Goal: Task Accomplishment & Management: Manage account settings

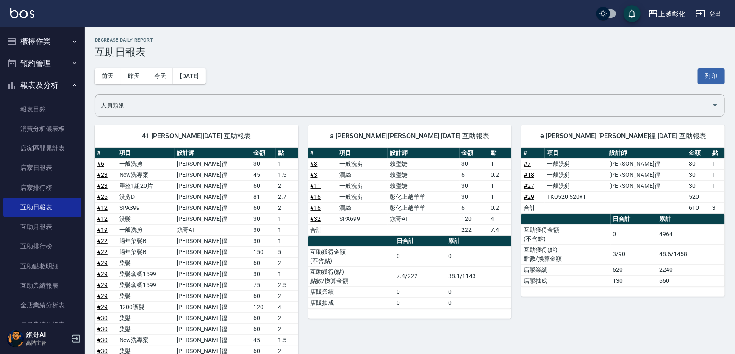
click at [37, 35] on button "櫃檯作業" at bounding box center [42, 42] width 78 height 22
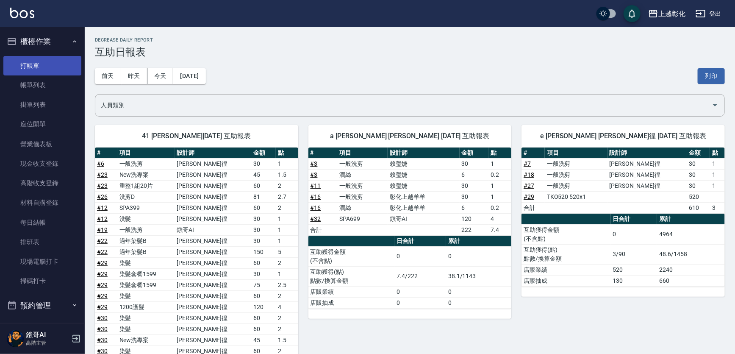
click at [44, 69] on link "打帳單" at bounding box center [42, 65] width 78 height 19
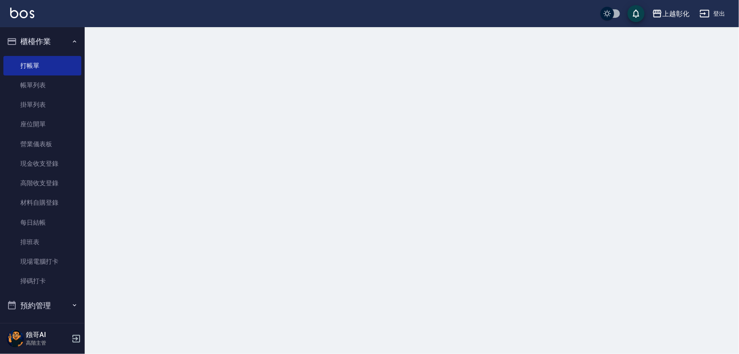
click at [46, 39] on button "櫃檯作業" at bounding box center [42, 42] width 78 height 22
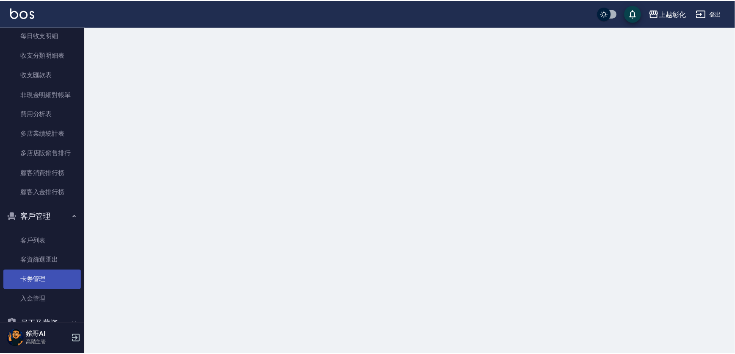
scroll to position [807, 0]
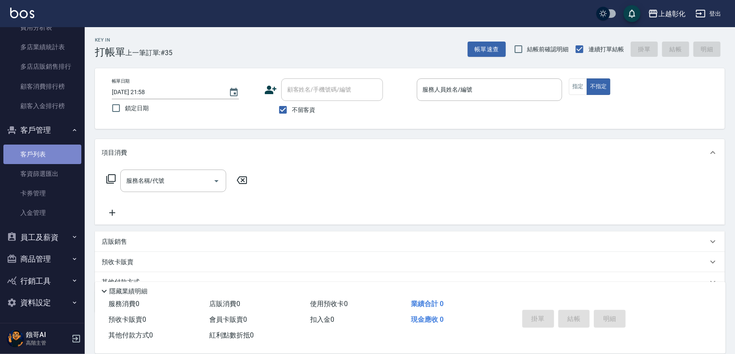
click at [42, 152] on link "客戶列表" at bounding box center [42, 153] width 78 height 19
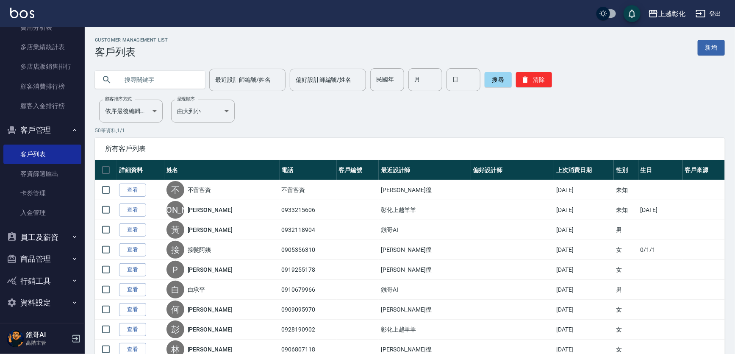
click at [174, 78] on input "text" at bounding box center [159, 79] width 80 height 23
click at [158, 73] on input "text" at bounding box center [159, 79] width 80 height 23
type input "9"
type input "0927223"
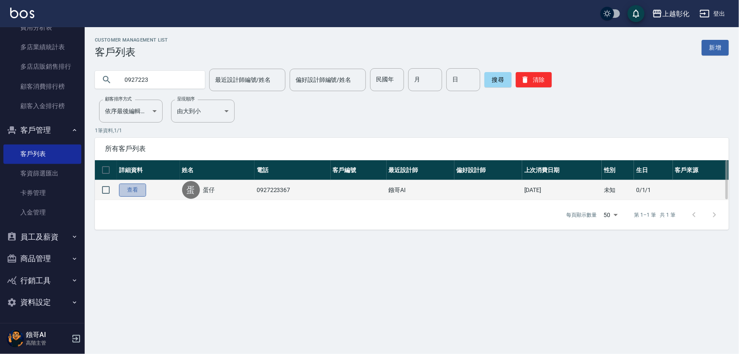
click at [144, 187] on link "查看" at bounding box center [132, 189] width 27 height 13
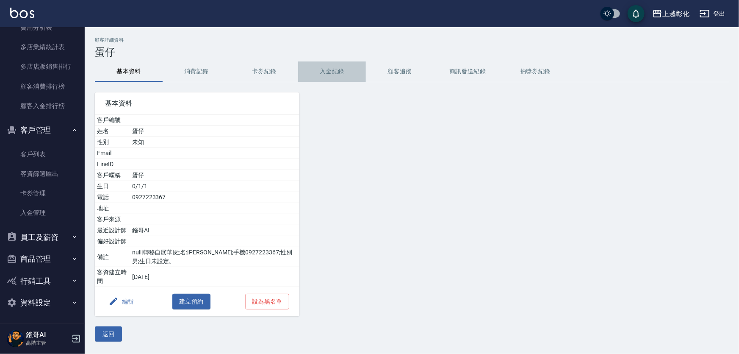
click at [342, 73] on button "入金紀錄" at bounding box center [332, 71] width 68 height 20
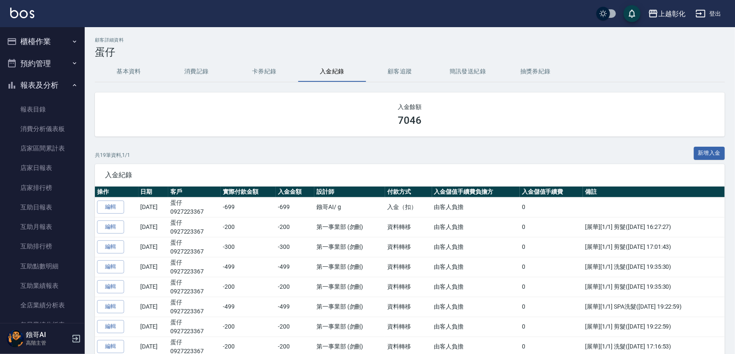
click at [49, 40] on button "櫃檯作業" at bounding box center [42, 42] width 78 height 22
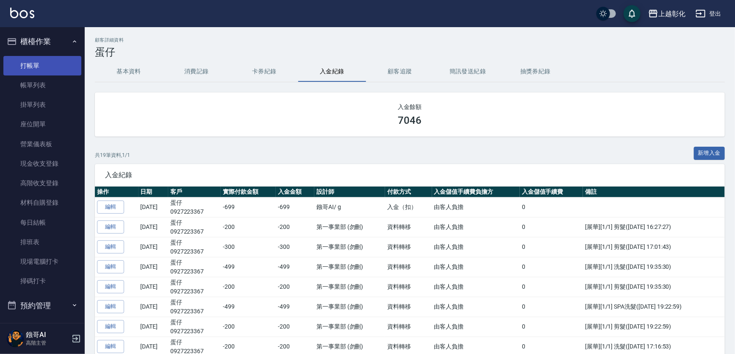
click at [50, 67] on link "打帳單" at bounding box center [42, 65] width 78 height 19
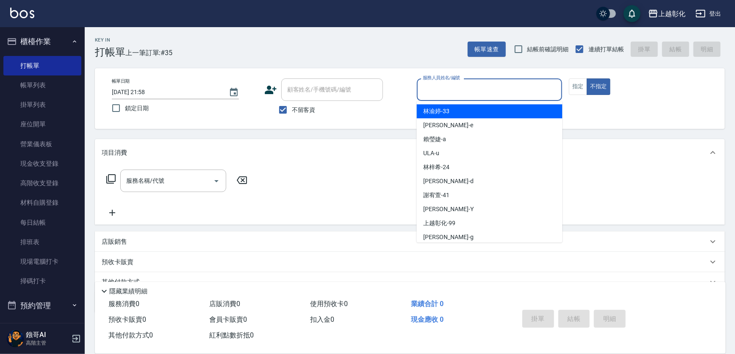
click at [445, 85] on input "服務人員姓名/編號" at bounding box center [490, 89] width 138 height 15
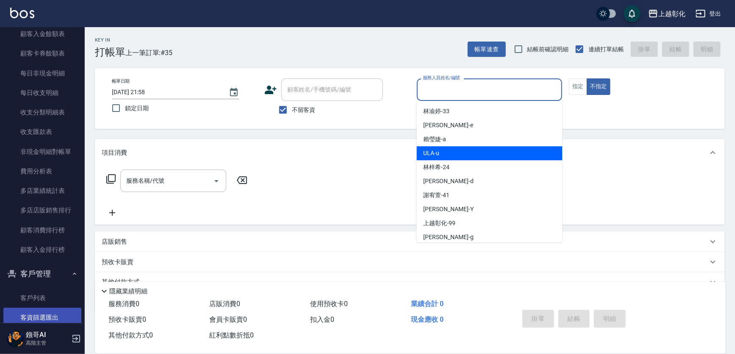
scroll to position [1049, 0]
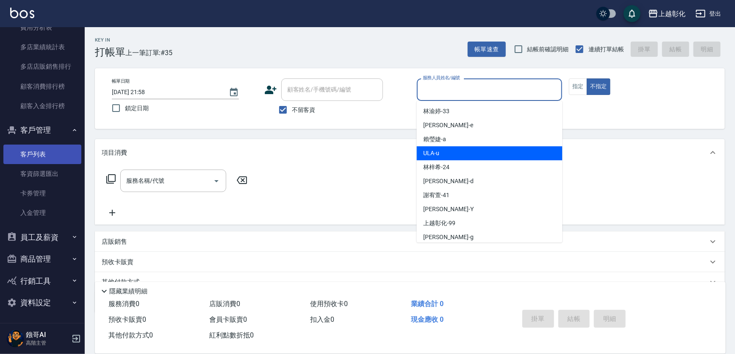
click at [55, 155] on link "客戶列表" at bounding box center [42, 153] width 78 height 19
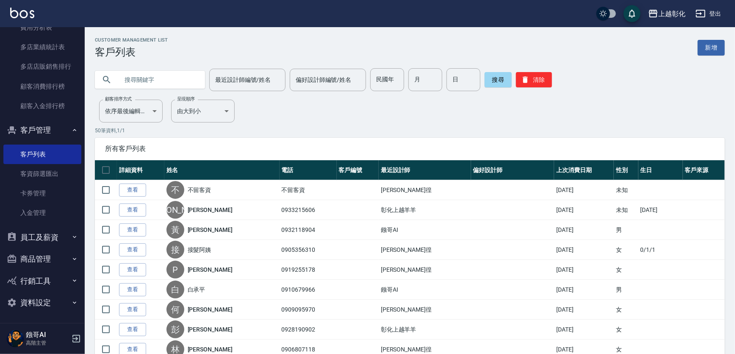
click at [181, 83] on input "text" at bounding box center [159, 79] width 80 height 23
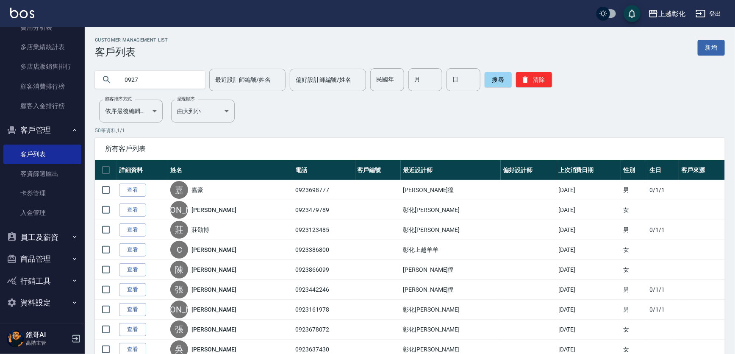
type input "0927"
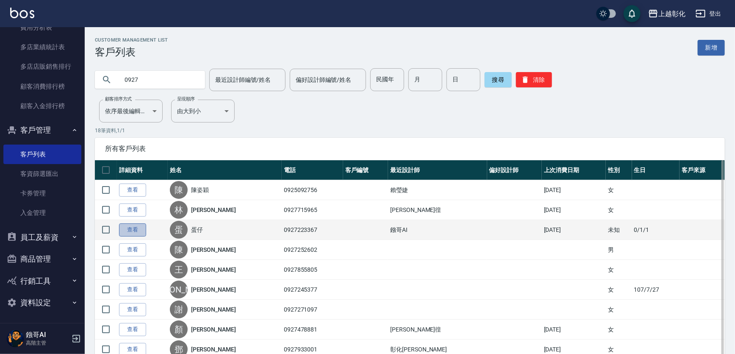
click at [125, 235] on link "查看" at bounding box center [132, 229] width 27 height 13
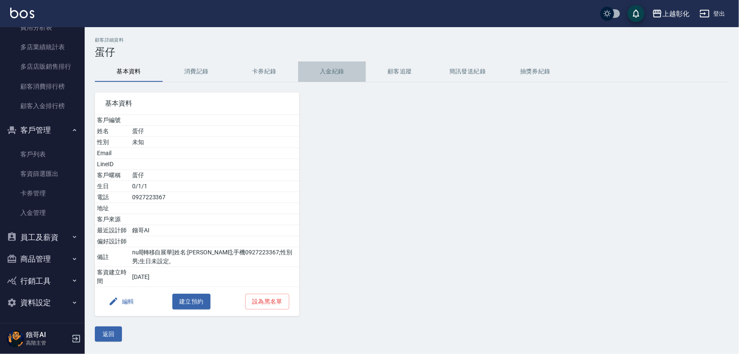
click at [336, 75] on button "入金紀錄" at bounding box center [332, 71] width 68 height 20
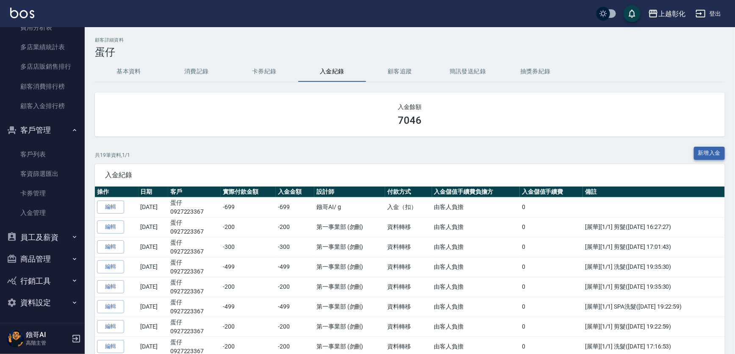
click at [708, 155] on button "新增入金" at bounding box center [709, 153] width 31 height 13
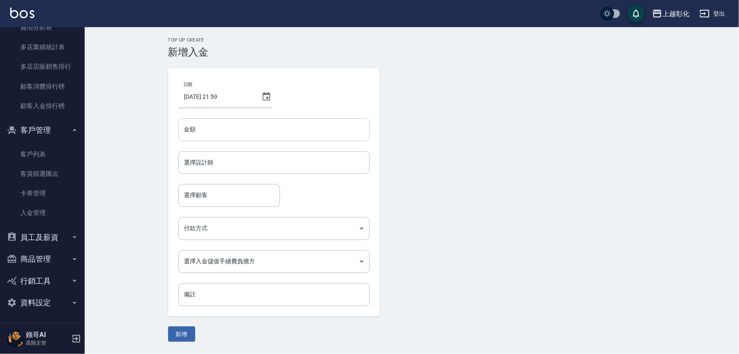
click at [239, 126] on input "金額" at bounding box center [274, 129] width 192 height 23
type input "200"
click at [168, 326] on button "新增" at bounding box center [181, 334] width 27 height 16
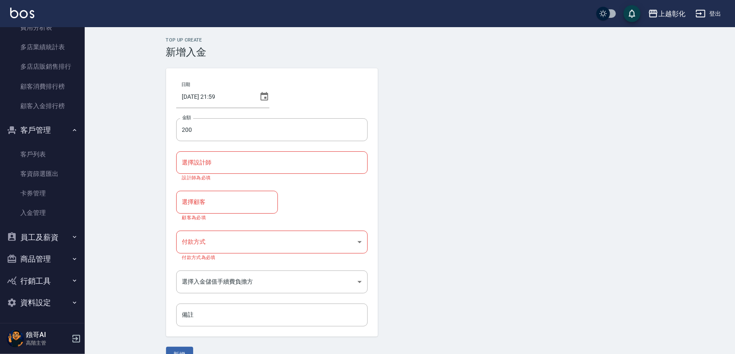
drag, startPoint x: 302, startPoint y: 42, endPoint x: 632, endPoint y: 130, distance: 341.3
click at [632, 130] on form "日期 2025/10/10 21:59 金額 200 金額 選擇設計師 選擇設計師 設計師為必填 選擇顧客 選擇顧客 顧客為必填 付款方式 ​ 付款方式 付款…" at bounding box center [410, 215] width 488 height 294
click at [287, 136] on input "200" at bounding box center [272, 129] width 192 height 23
click at [225, 170] on div "選擇設計師" at bounding box center [272, 162] width 192 height 22
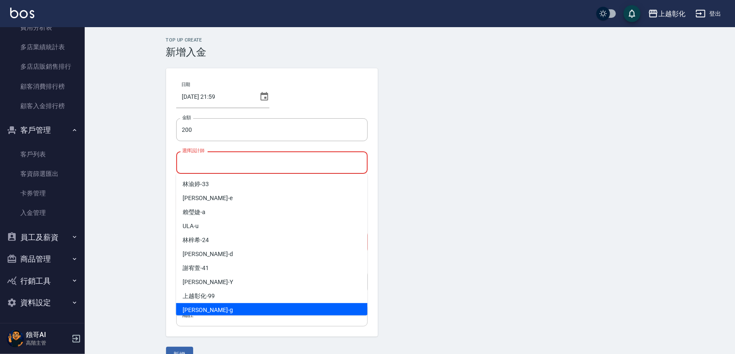
click at [190, 305] on div "Gary -g" at bounding box center [272, 310] width 192 height 14
type input "Gary-g"
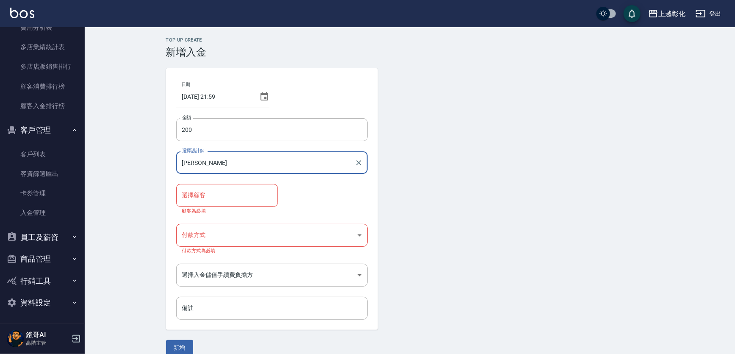
click at [224, 193] on input "選擇顧客" at bounding box center [227, 195] width 94 height 15
click at [166, 340] on button "新增" at bounding box center [179, 348] width 27 height 16
type input "蛋仔/0927223367/"
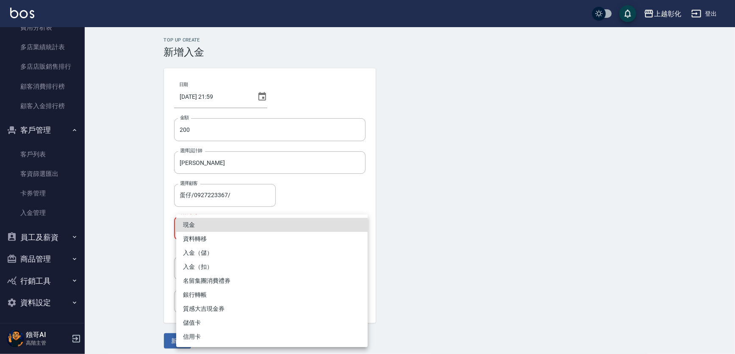
click at [247, 228] on body "上越彰化 登出 櫃檯作業 打帳單 帳單列表 掛單列表 座位開單 營業儀表板 現金收支登錄 高階收支登錄 材料自購登錄 每日結帳 排班表 現場電腦打卡 掃碼打卡…" at bounding box center [367, 179] width 735 height 358
click at [247, 228] on li "現金" at bounding box center [272, 225] width 192 height 14
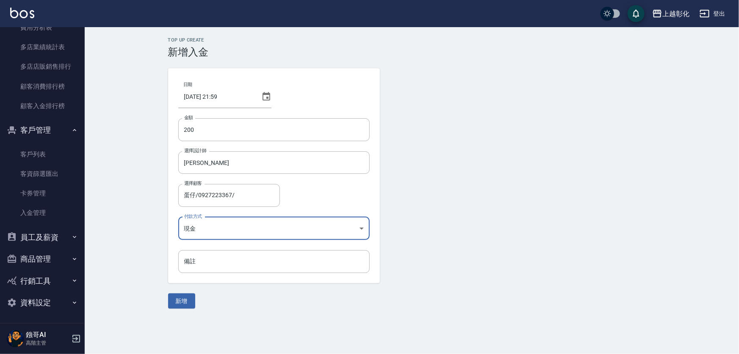
click at [247, 227] on body "上越彰化 登出 櫃檯作業 打帳單 帳單列表 掛單列表 座位開單 營業儀表板 現金收支登錄 高階收支登錄 材料自購登錄 每日結帳 排班表 現場電腦打卡 掃碼打卡…" at bounding box center [369, 177] width 739 height 354
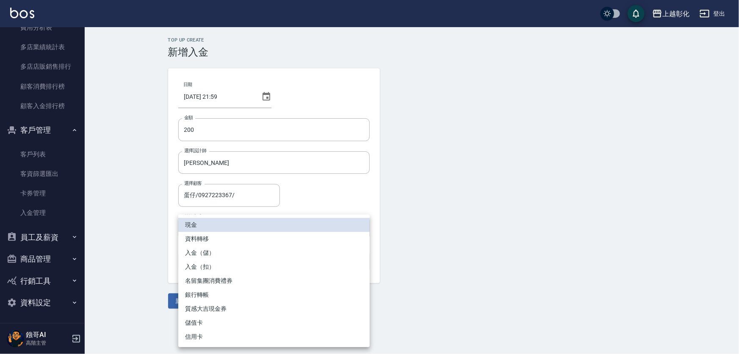
click at [205, 271] on li "入金（扣）" at bounding box center [274, 267] width 192 height 14
type input "入金（扣）"
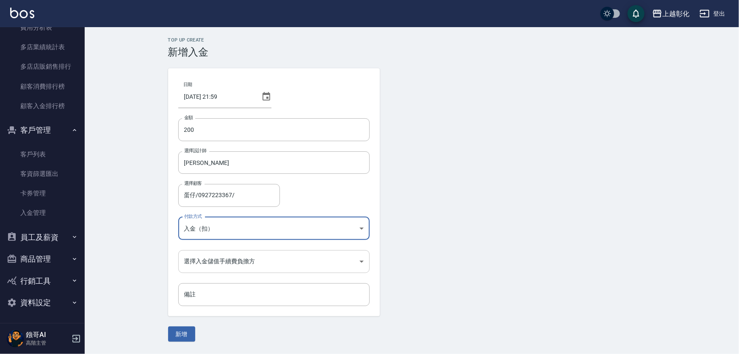
click at [231, 261] on body "上越彰化 登出 櫃檯作業 打帳單 帳單列表 掛單列表 座位開單 營業儀表板 現金收支登錄 高階收支登錄 材料自購登錄 每日結帳 排班表 現場電腦打卡 掃碼打卡…" at bounding box center [369, 177] width 739 height 354
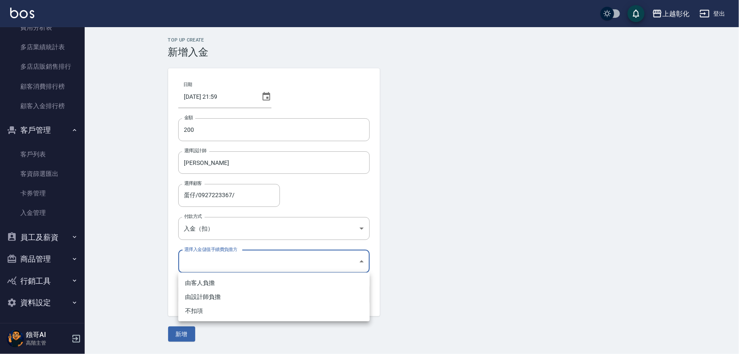
click at [205, 308] on li "不扣項" at bounding box center [274, 311] width 192 height 14
type input "WITHOUTHANDLINGFEE"
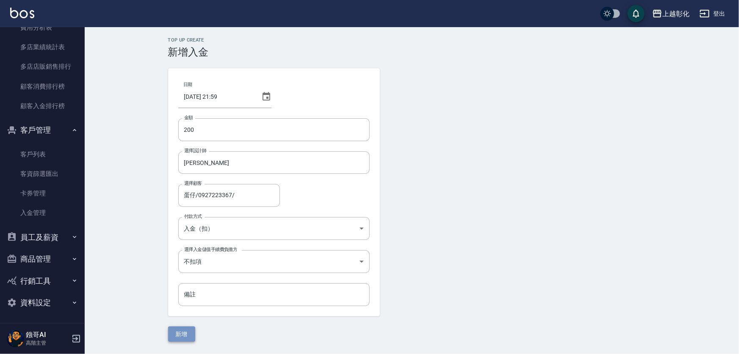
click at [183, 326] on button "新增" at bounding box center [181, 334] width 27 height 16
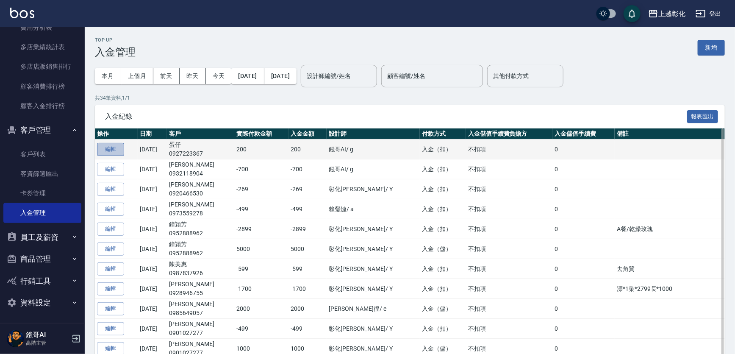
click at [106, 148] on button "編輯" at bounding box center [110, 149] width 27 height 13
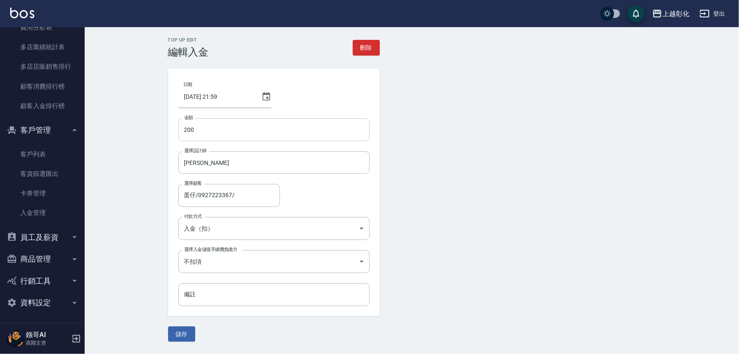
click at [180, 132] on input "200" at bounding box center [274, 129] width 192 height 23
type input "-200"
drag, startPoint x: 196, startPoint y: 335, endPoint x: 186, endPoint y: 329, distance: 11.2
click at [191, 331] on form "日期 2025/10/10 21:59 金額 -200 金額 選擇設計師 Gary-g 選擇設計師 選擇顧客 蛋仔/0927223367/ 選擇顧客 付款方式…" at bounding box center [412, 204] width 488 height 273
click at [190, 332] on button "儲存" at bounding box center [181, 334] width 27 height 16
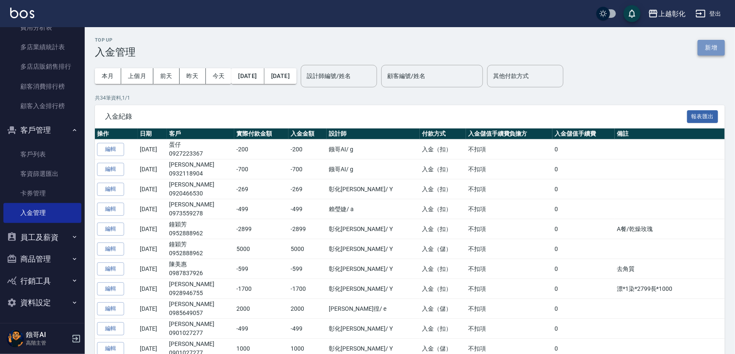
click at [705, 49] on button "新增" at bounding box center [711, 48] width 27 height 16
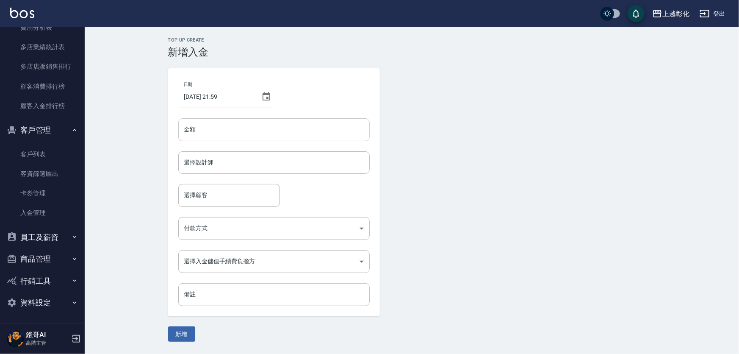
click at [243, 118] on input "金額" at bounding box center [274, 129] width 192 height 23
type input "4"
type input "699"
click at [168, 326] on button "新增" at bounding box center [181, 334] width 27 height 16
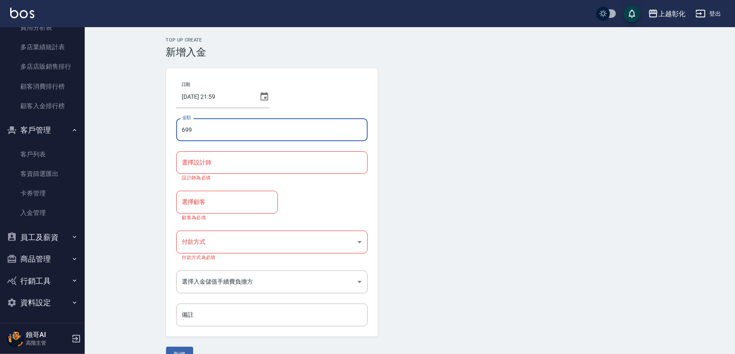
click at [245, 153] on div "選擇設計師" at bounding box center [272, 162] width 192 height 22
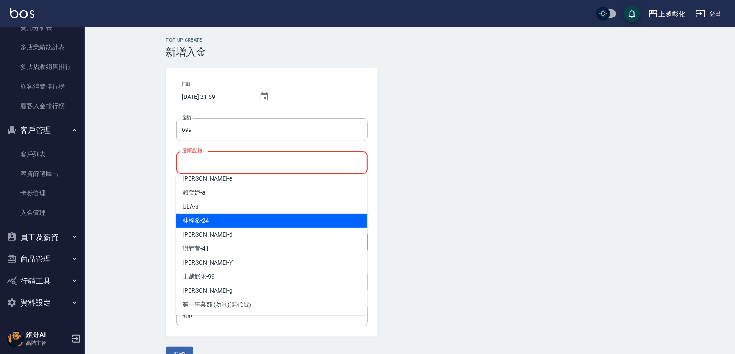
scroll to position [38, 0]
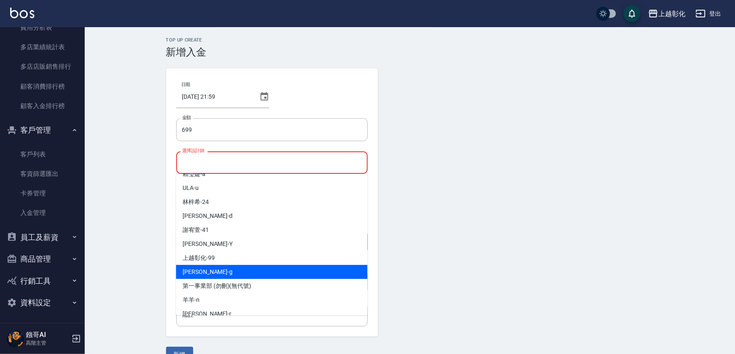
click at [202, 272] on div "Gary -g" at bounding box center [272, 272] width 192 height 14
type input "Gary-g"
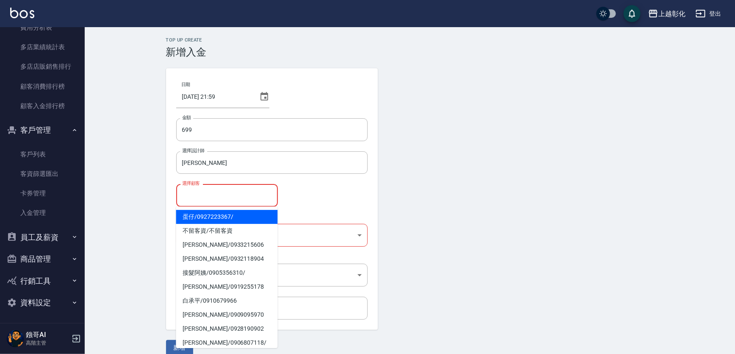
click at [242, 196] on input "選擇顧客" at bounding box center [227, 195] width 94 height 15
click at [241, 218] on span "蛋仔 / 0927223367 /" at bounding box center [227, 217] width 102 height 14
type input "蛋仔/0927223367/"
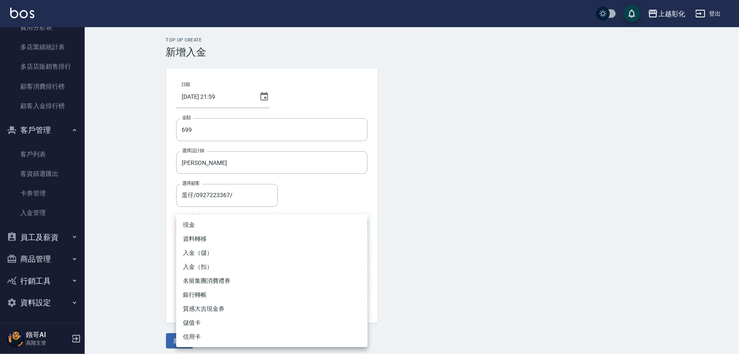
click at [247, 223] on body "上越彰化 登出 櫃檯作業 打帳單 帳單列表 掛單列表 座位開單 營業儀表板 現金收支登錄 高階收支登錄 材料自購登錄 每日結帳 排班表 現場電腦打卡 掃碼打卡…" at bounding box center [369, 179] width 739 height 358
click at [207, 266] on li "入金（扣）" at bounding box center [272, 267] width 192 height 14
type input "入金（扣）"
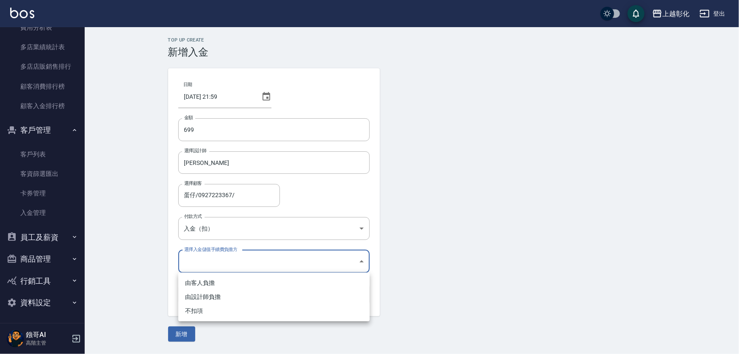
click at [227, 265] on body "上越彰化 登出 櫃檯作業 打帳單 帳單列表 掛單列表 座位開單 營業儀表板 現金收支登錄 高階收支登錄 材料自購登錄 每日結帳 排班表 現場電腦打卡 掃碼打卡…" at bounding box center [369, 177] width 739 height 354
click at [214, 307] on li "不扣項" at bounding box center [274, 311] width 192 height 14
type input "WITHOUTHANDLINGFEE"
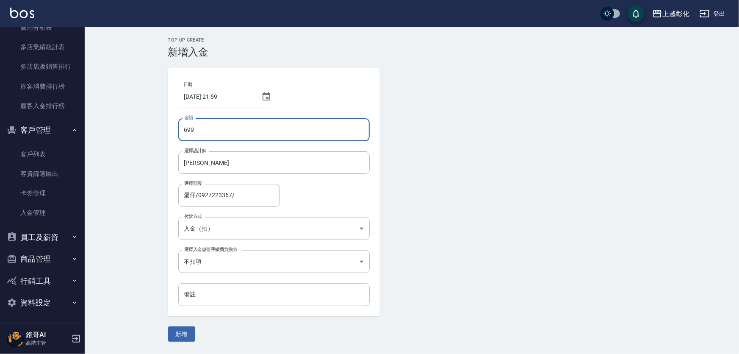
click at [186, 130] on input "699" at bounding box center [274, 129] width 192 height 23
click at [184, 130] on input "699" at bounding box center [274, 129] width 192 height 23
type input "-699"
click at [433, 190] on form "日期 2025/10/10 21:59 金額 -699 金額 選擇設計師 Gary-g 選擇設計師 選擇顧客 蛋仔/0927223367/ 選擇顧客 付款方式…" at bounding box center [412, 204] width 488 height 273
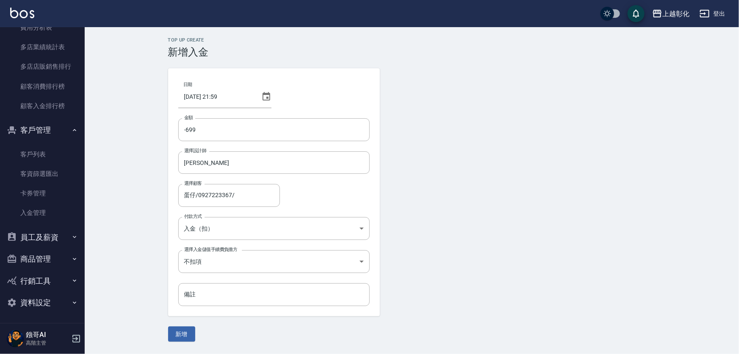
click at [193, 331] on button "新增" at bounding box center [181, 334] width 27 height 16
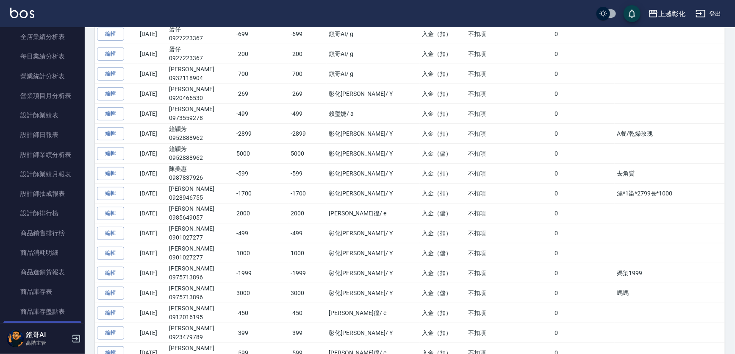
scroll to position [509, 0]
click at [47, 133] on link "設計師日報表" at bounding box center [42, 135] width 78 height 19
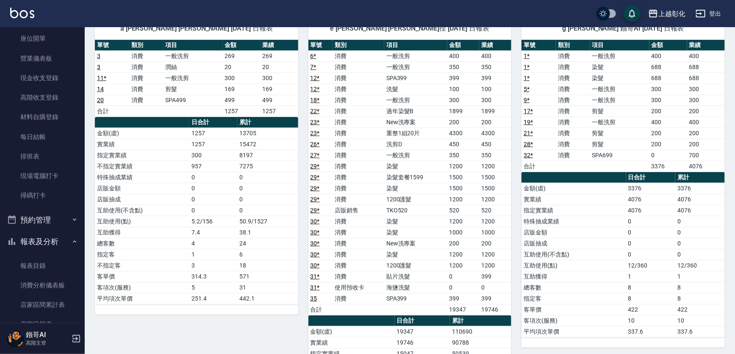
scroll to position [124, 0]
click at [55, 182] on button "預約管理" at bounding box center [42, 181] width 78 height 22
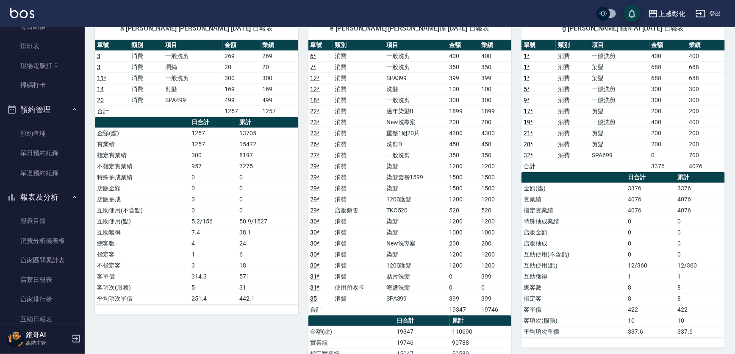
scroll to position [308, 0]
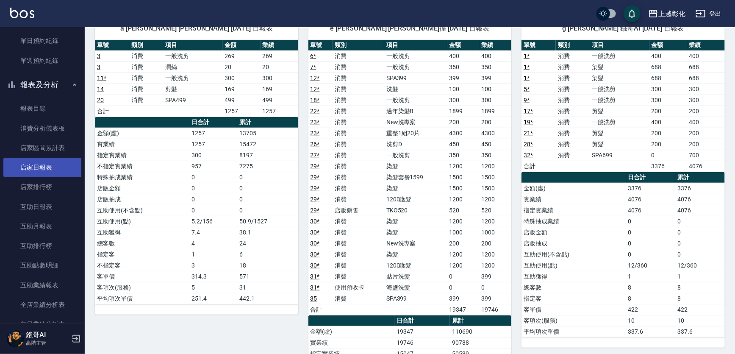
click at [46, 166] on link "店家日報表" at bounding box center [42, 167] width 78 height 19
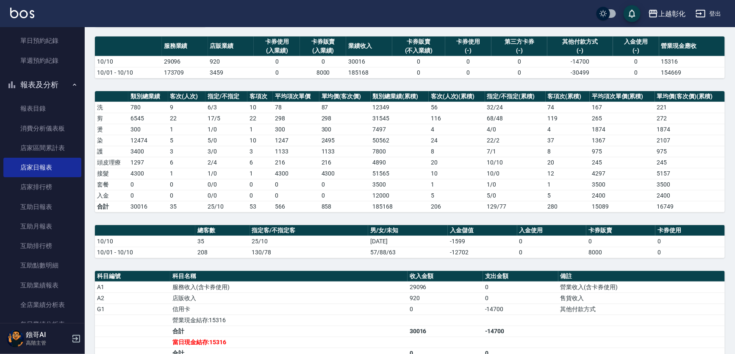
scroll to position [154, 0]
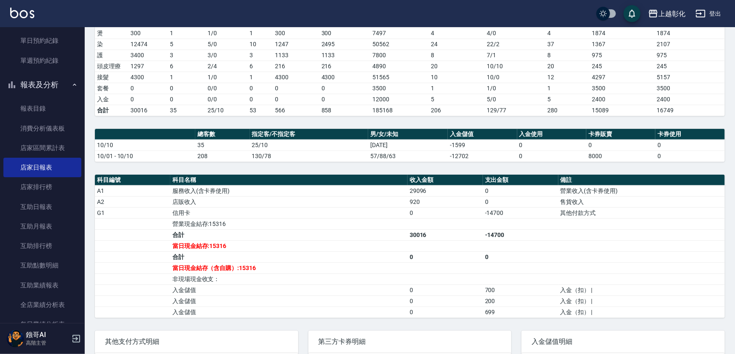
drag, startPoint x: 489, startPoint y: 217, endPoint x: 526, endPoint y: 217, distance: 37.3
click at [526, 218] on td "a dense table" at bounding box center [520, 223] width 75 height 11
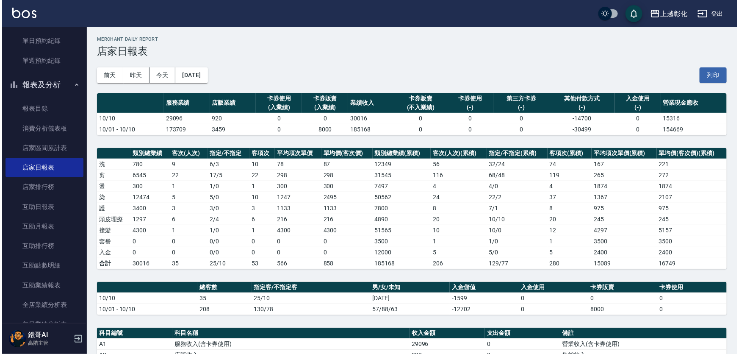
scroll to position [0, 0]
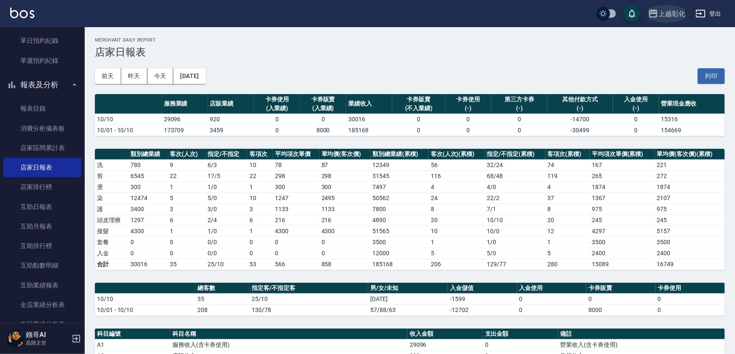
click at [680, 14] on div "上越彰化" at bounding box center [671, 13] width 27 height 11
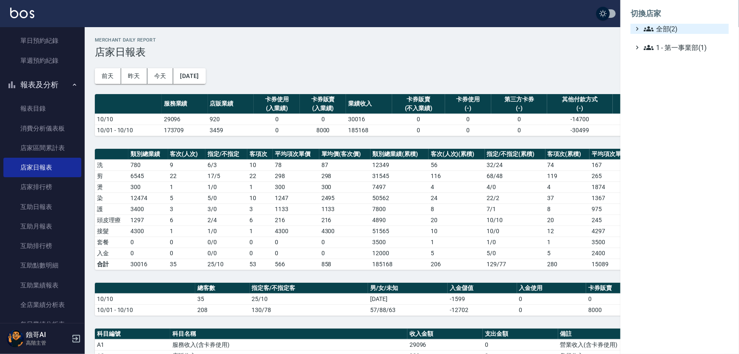
click at [671, 25] on span "全部(2)" at bounding box center [685, 29] width 82 height 10
click at [671, 30] on span "全部(2)" at bounding box center [685, 29] width 82 height 10
click at [669, 22] on li "切換店家" at bounding box center [680, 13] width 98 height 20
click at [668, 27] on span "全部(2)" at bounding box center [685, 29] width 82 height 10
click at [667, 42] on span "AT11" at bounding box center [684, 39] width 83 height 10
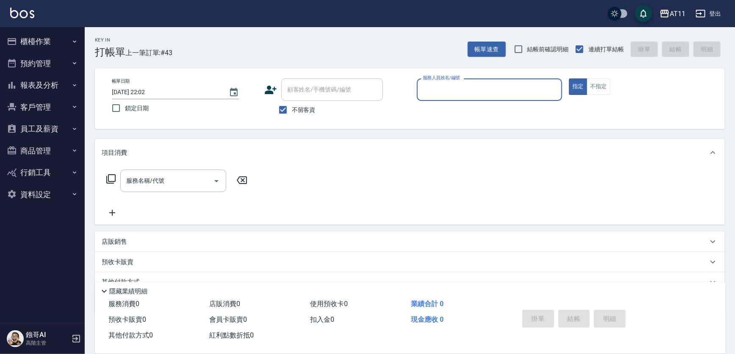
click at [56, 101] on button "客戶管理" at bounding box center [42, 107] width 78 height 22
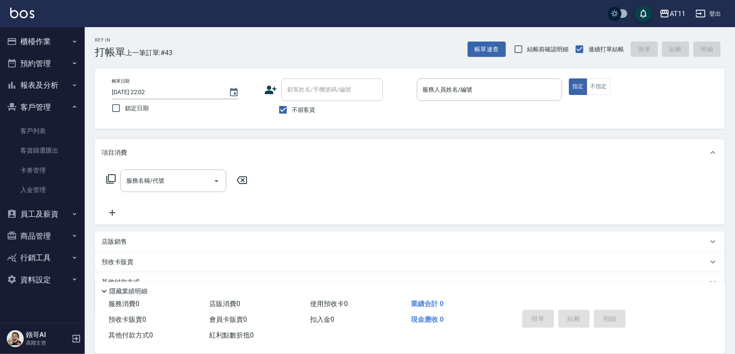
click at [58, 89] on button "報表及分析" at bounding box center [42, 85] width 78 height 22
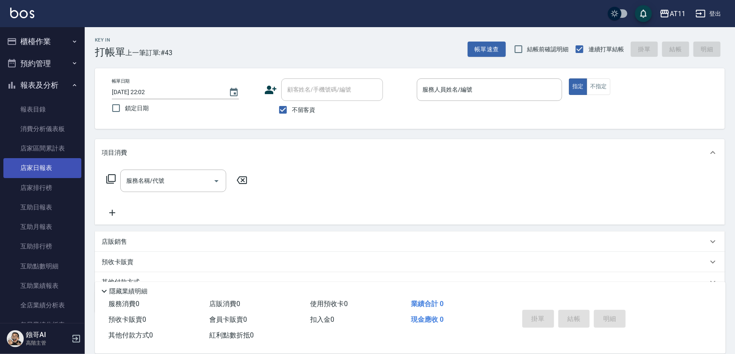
click at [48, 161] on link "店家日報表" at bounding box center [42, 167] width 78 height 19
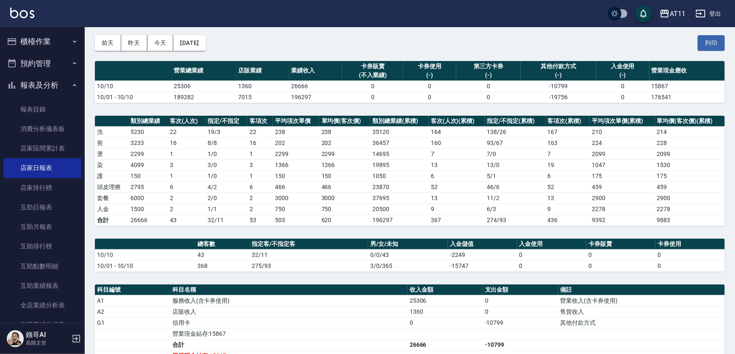
scroll to position [231, 0]
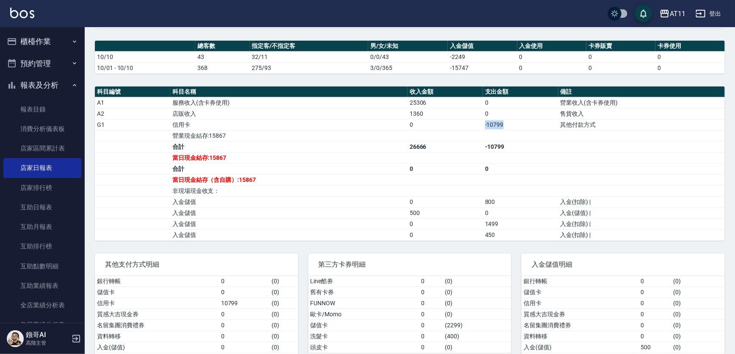
drag, startPoint x: 485, startPoint y: 125, endPoint x: 546, endPoint y: 122, distance: 61.1
click at [546, 122] on td "-10799" at bounding box center [520, 124] width 75 height 11
click at [554, 136] on td "a dense table" at bounding box center [520, 135] width 75 height 11
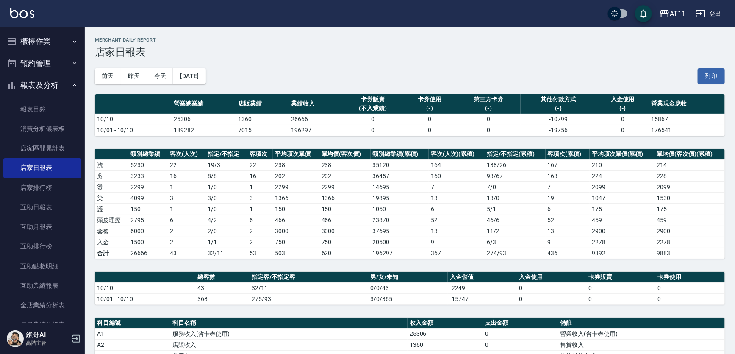
scroll to position [0, 0]
